Goal: Information Seeking & Learning: Learn about a topic

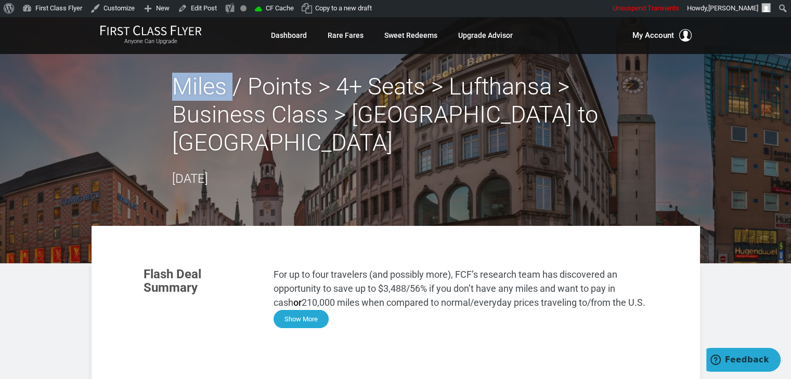
click at [299, 310] on button "Show More" at bounding box center [300, 319] width 55 height 18
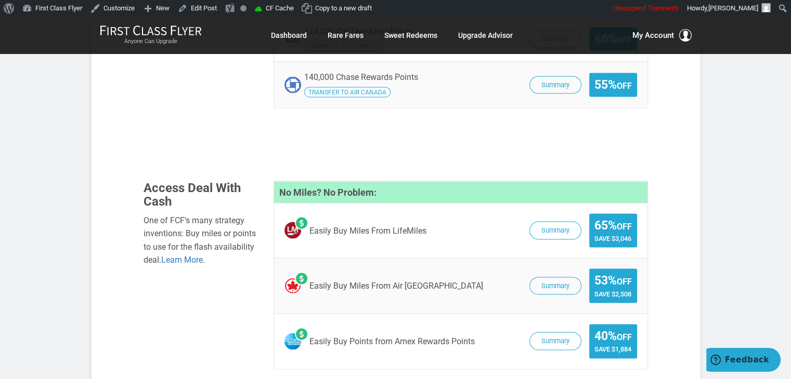
scroll to position [1980, 0]
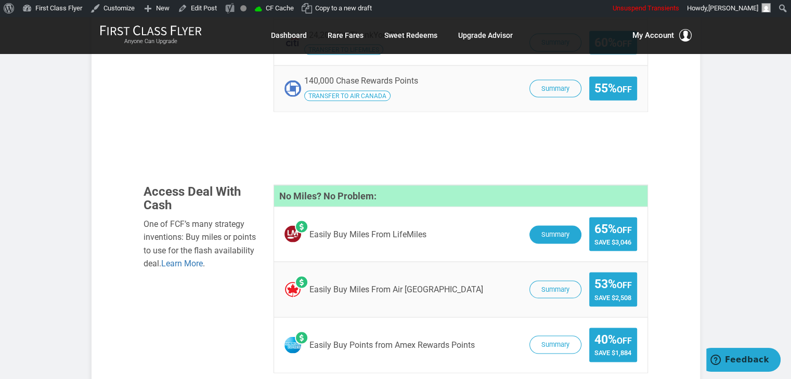
click at [545, 226] on button "Summary" at bounding box center [555, 235] width 52 height 18
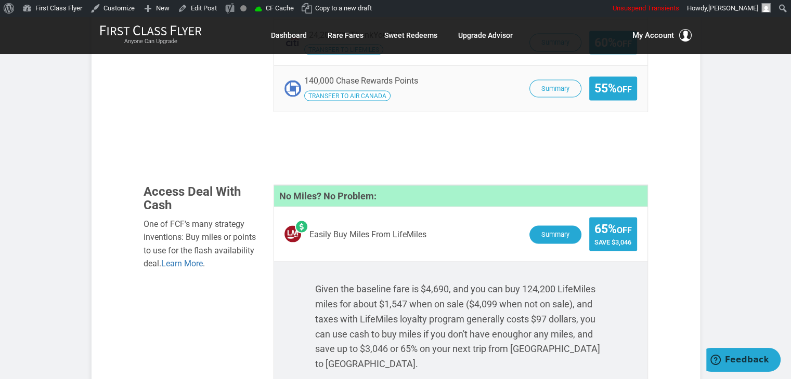
click at [535, 226] on button "Summary" at bounding box center [555, 235] width 52 height 18
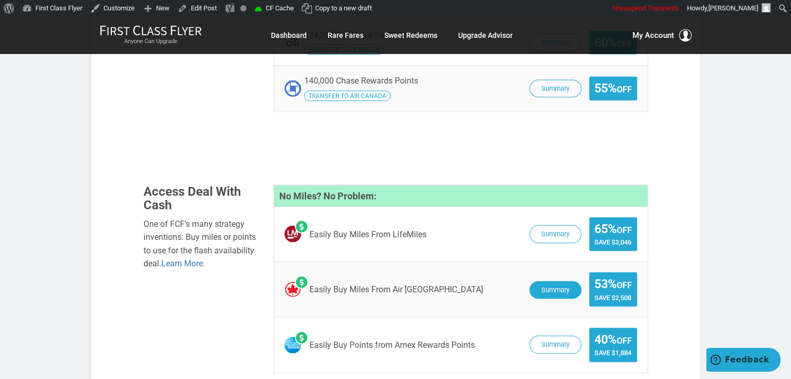
click at [530, 282] on button "Summary" at bounding box center [555, 291] width 52 height 18
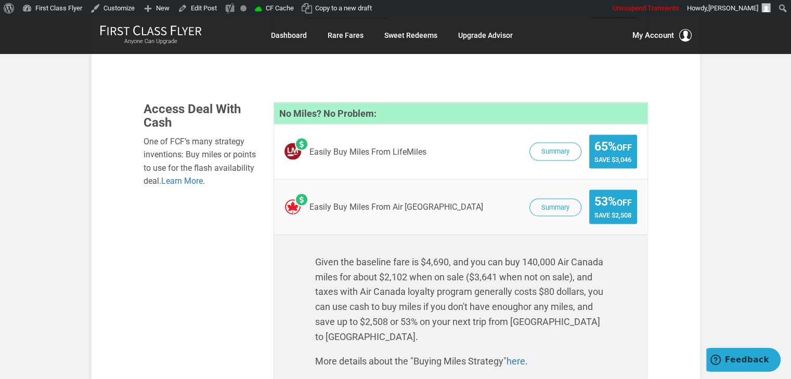
scroll to position [2067, 0]
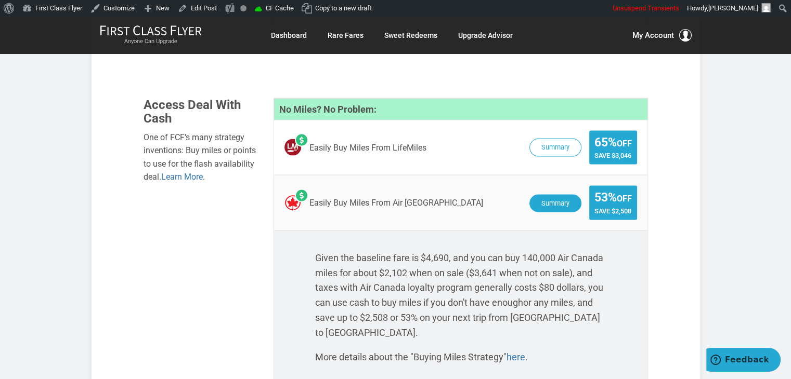
click at [555, 195] on button "Summary" at bounding box center [555, 204] width 52 height 18
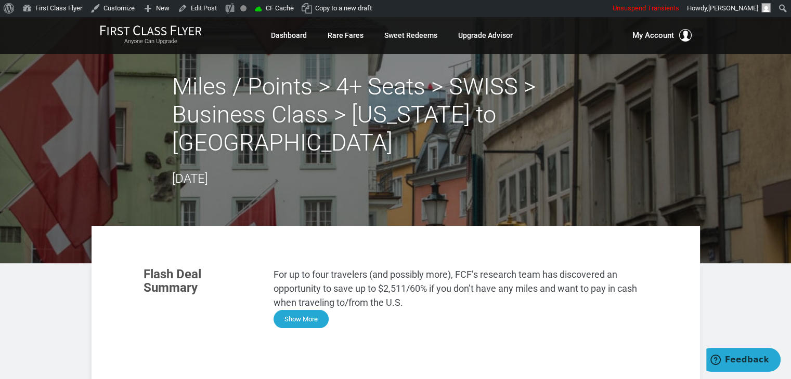
click at [303, 310] on button "Show More" at bounding box center [300, 319] width 55 height 18
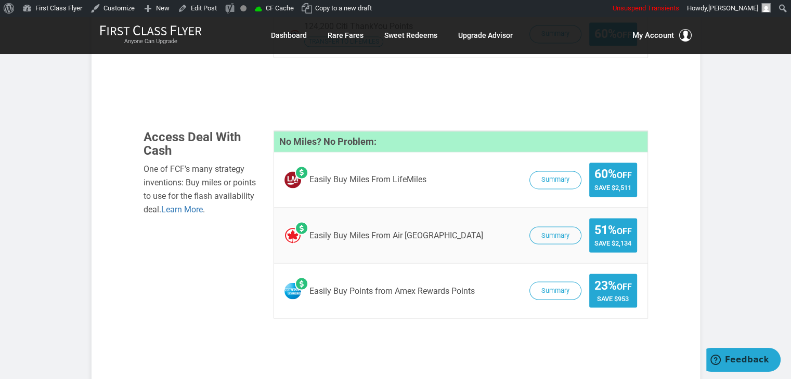
scroll to position [1761, 0]
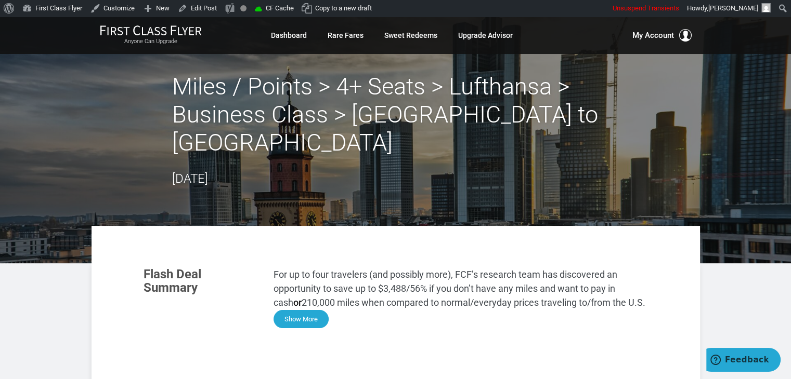
click at [315, 310] on button "Show More" at bounding box center [300, 319] width 55 height 18
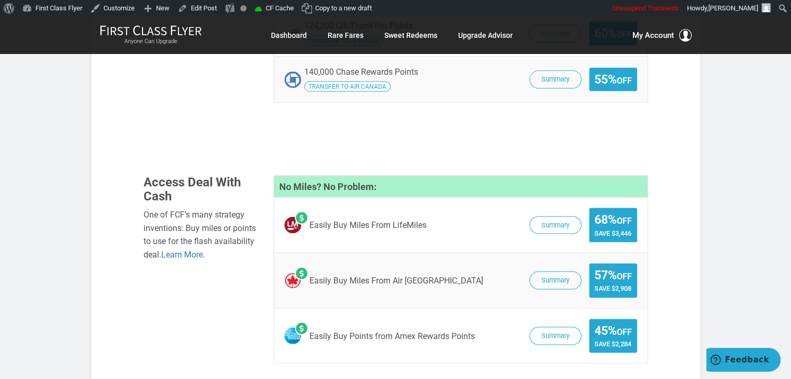
scroll to position [1963, 0]
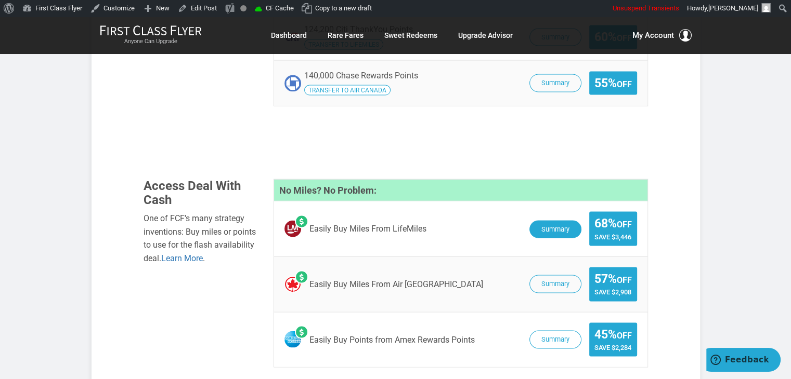
click at [546, 220] on button "Summary" at bounding box center [555, 229] width 52 height 18
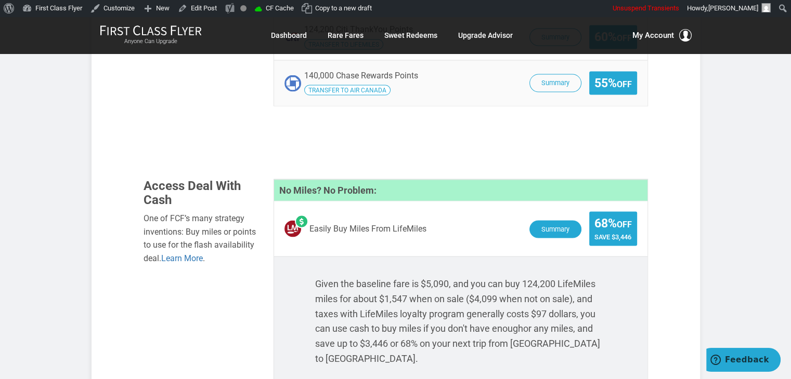
click at [551, 220] on button "Summary" at bounding box center [555, 229] width 52 height 18
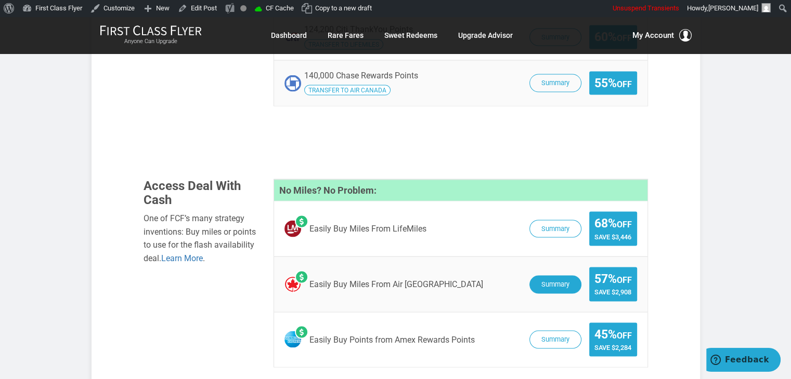
click at [551, 275] on button "Summary" at bounding box center [555, 284] width 52 height 18
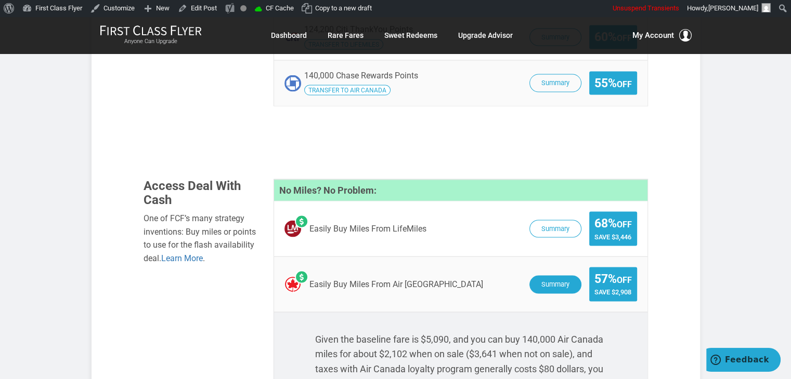
click at [563, 275] on button "Summary" at bounding box center [555, 284] width 52 height 18
